Goal: Information Seeking & Learning: Learn about a topic

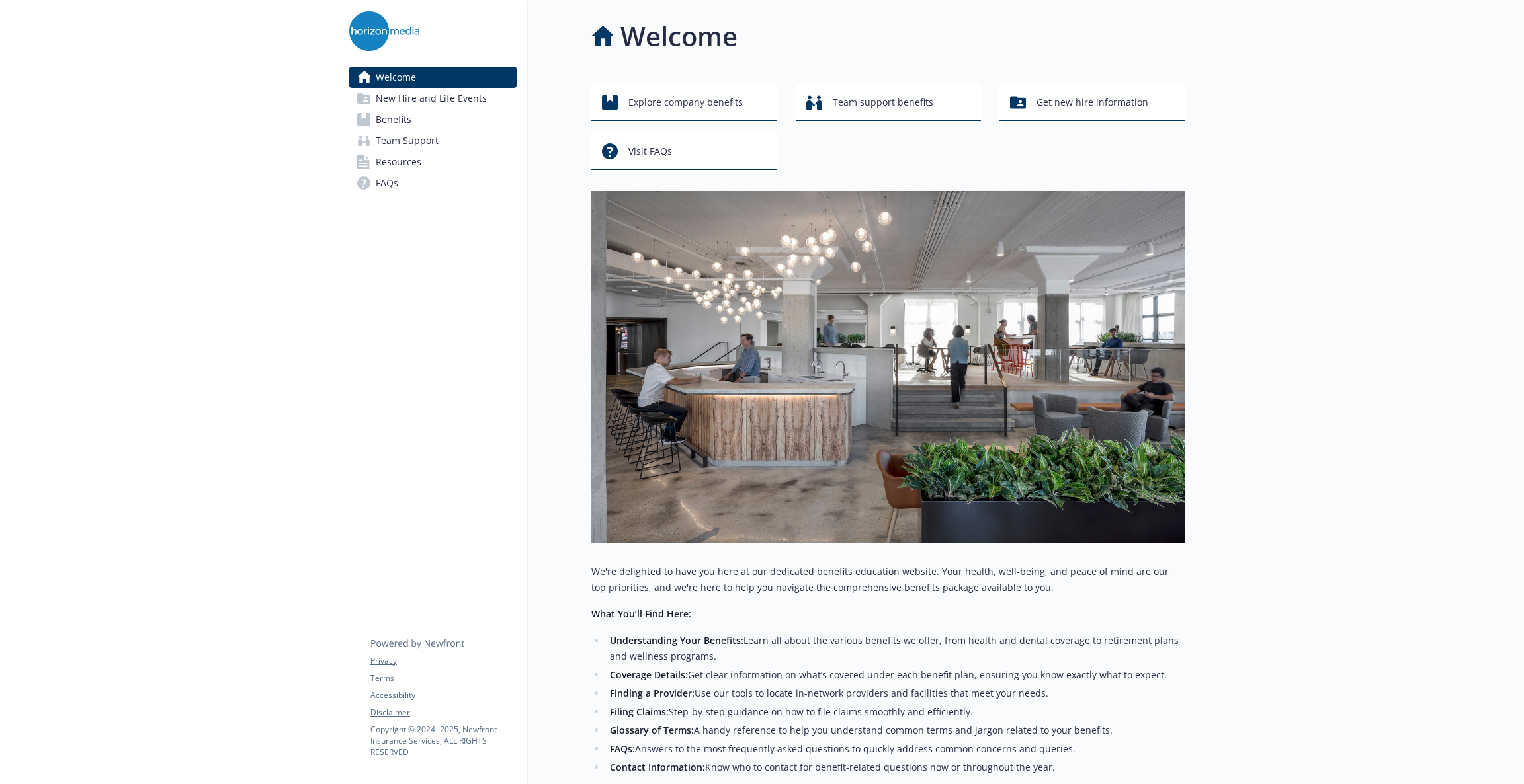
click at [417, 118] on link "Benefits" at bounding box center [432, 120] width 167 height 21
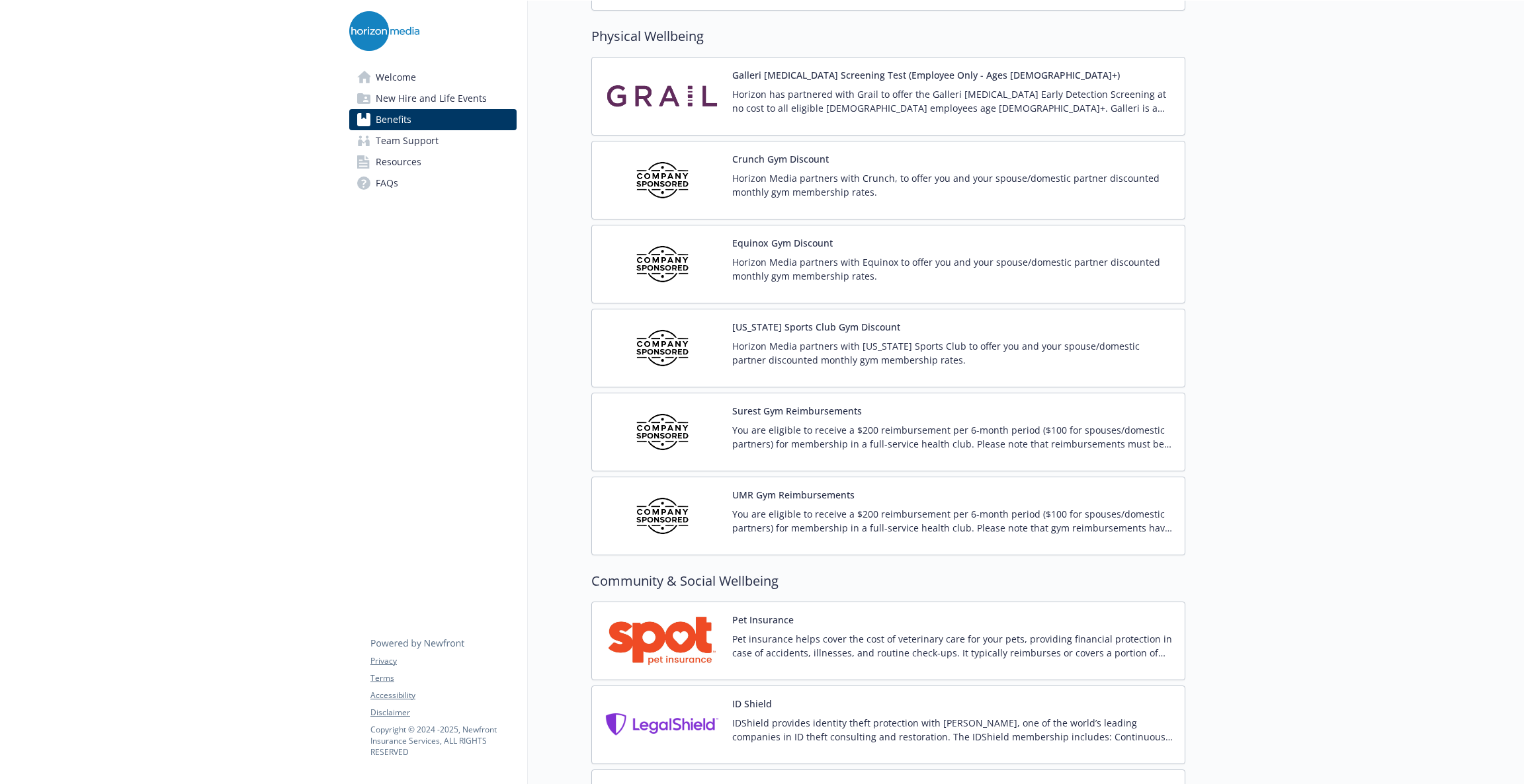
scroll to position [2934, 0]
